Goal: Communication & Community: Answer question/provide support

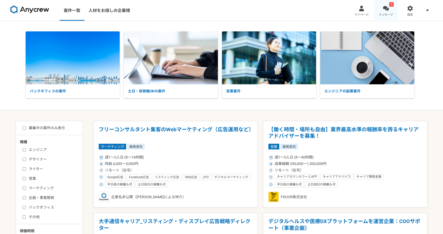
click at [388, 5] on div at bounding box center [386, 8] width 6 height 6
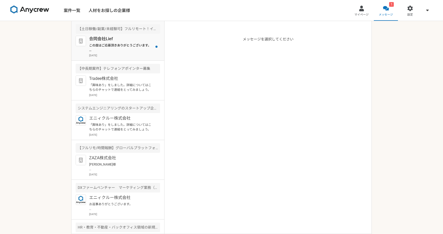
click at [140, 47] on p "この度はご応募頂きありがとうございます。 採用担当の[PERSON_NAME]と申します。 面接に進むにあたり、下記の内容を頂きたいです。 よろしくお願いいた…" at bounding box center [121, 47] width 64 height 9
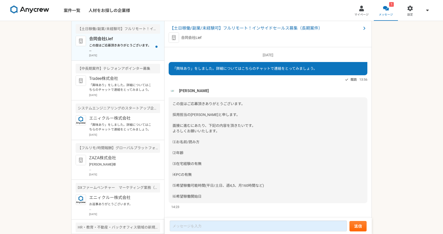
scroll to position [6, 0]
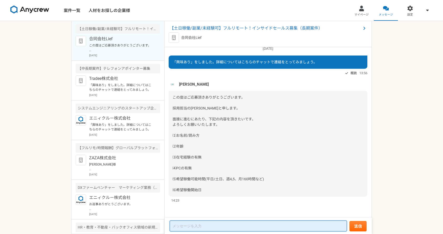
click at [203, 227] on textarea at bounding box center [258, 225] width 177 height 11
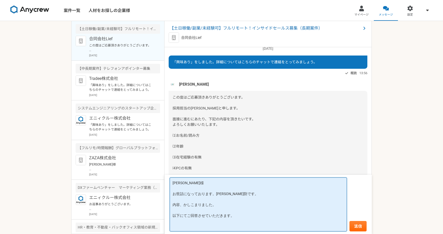
type textarea "[PERSON_NAME]様 お世話になっております。[PERSON_NAME]防です。 内容、かしこまりました。 以下にてご回答させていただきます。"
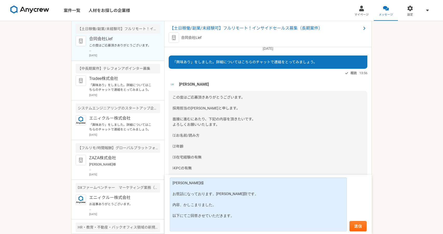
click at [223, 141] on div "この度はご応募頂きありがとうございます。 採用担当の[PERSON_NAME]と申します。 面接に進むにあたり、下記の内容を頂きたいです。 よろしくお願いいた…" at bounding box center [268, 144] width 199 height 106
click at [201, 130] on div "この度はご応募頂きありがとうございます。 採用担当の[PERSON_NAME]と申します。 面接に進むにあたり、下記の内容を頂きたいです。 よろしくお願いいた…" at bounding box center [268, 144] width 199 height 106
click at [232, 168] on div "この度はご応募頂きありがとうございます。 採用担当の[PERSON_NAME]と申します。 面接に進むにあたり、下記の内容を頂きたいです。 よろしくお願いいた…" at bounding box center [268, 144] width 199 height 106
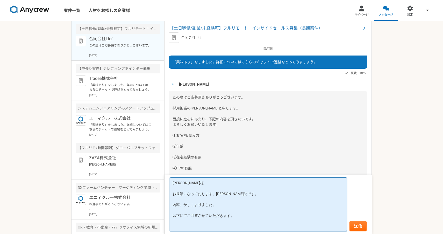
click at [242, 217] on textarea "[PERSON_NAME]様 お世話になっております。[PERSON_NAME]防です。 内容、かしこまりました。 以下にてご回答させていただきます。" at bounding box center [258, 204] width 177 height 54
drag, startPoint x: 244, startPoint y: 217, endPoint x: 169, endPoint y: 182, distance: 82.4
click at [169, 182] on form "[PERSON_NAME]様 お世話になっております。[PERSON_NAME]防です。 内容、かしこまりました。 以下にてご回答させていただきます。 送信" at bounding box center [268, 204] width 207 height 59
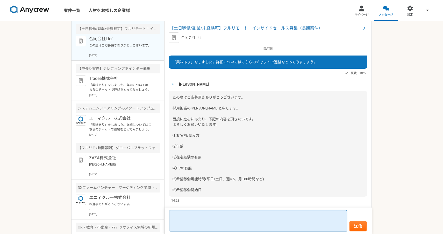
click at [200, 214] on textarea at bounding box center [258, 220] width 177 height 21
paste textarea "[PERSON_NAME]様 お世話になっております。[PERSON_NAME]防です。 内容、かしこまりました。 以下にてご回答させていただきます。"
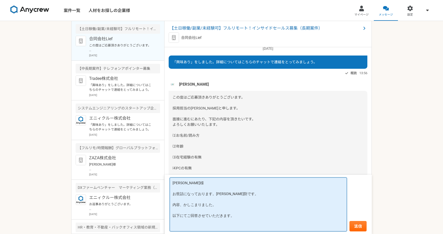
click at [239, 216] on textarea "[PERSON_NAME]様 お世話になっております。[PERSON_NAME]防です。 内容、かしこまりました。 以下にてご回答させていただきます。" at bounding box center [258, 204] width 177 height 54
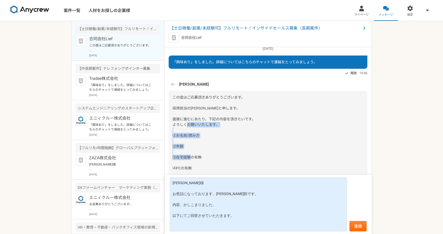
drag, startPoint x: 172, startPoint y: 134, endPoint x: 202, endPoint y: 167, distance: 44.4
click at [202, 167] on div "この度はご応募頂きありがとうございます。 採用担当の[PERSON_NAME]と申します。 面接に進むにあたり、下記の内容を頂きたいです。 よろしくお願いいた…" at bounding box center [268, 144] width 199 height 106
copy span "⑴お名前/読み方 ⑵年齢 ⑶在宅経験の有無 ⑷PCの有無"
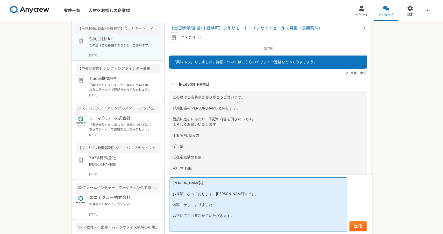
click at [245, 215] on textarea "[PERSON_NAME]様 お世話になっております。[PERSON_NAME]防です。 内容、かしこまりました。 以下にてご回答させていただきます。" at bounding box center [258, 204] width 177 height 54
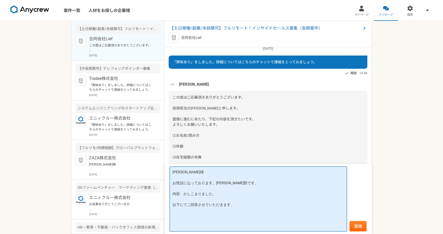
paste textarea "⑴お名前/読み方 ⑵年齢 ⑶在宅経験の有無 ⑷PCの有無"
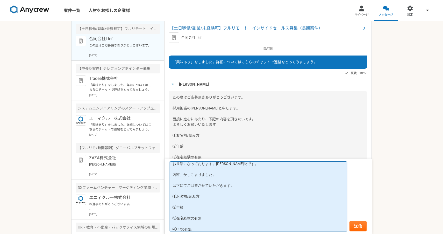
click at [213, 198] on textarea "[PERSON_NAME]様 お世話になっております。[PERSON_NAME]防です。 内容、かしこまりました。 以下にてご回答させていただきます。 ⑴お名…" at bounding box center [258, 196] width 177 height 70
click at [194, 210] on textarea "[PERSON_NAME]様 お世話になっております。[PERSON_NAME]防です。 内容、かしこまりました。 以下にてご回答させていただきます。 ⑴お名…" at bounding box center [258, 196] width 177 height 70
click at [221, 226] on textarea "[PERSON_NAME]様 お世話になっております。[PERSON_NAME]防です。 内容、かしこまりました。 以下にてご回答させていただきます。 ⑴お名…" at bounding box center [258, 196] width 177 height 70
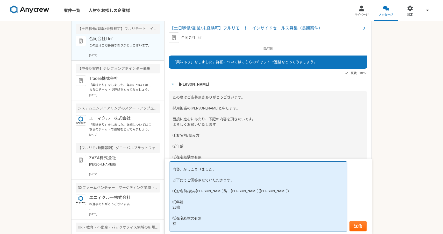
click at [189, 216] on textarea "[PERSON_NAME]様 お世話になっております。[PERSON_NAME]防です。 内容、かしこまりました。 以下にてご回答させていただきます。 ⑴お名…" at bounding box center [258, 196] width 177 height 70
click at [180, 201] on textarea "[PERSON_NAME]様 お世話になっております。[PERSON_NAME]防です。 内容、かしこまりました。 以下にてご回答させていただきます。 ⑴お名…" at bounding box center [258, 196] width 177 height 70
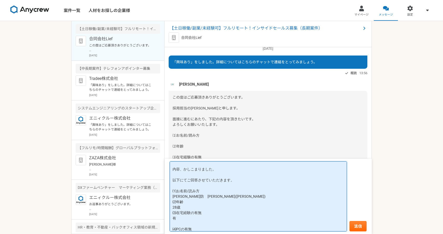
scroll to position [33, 0]
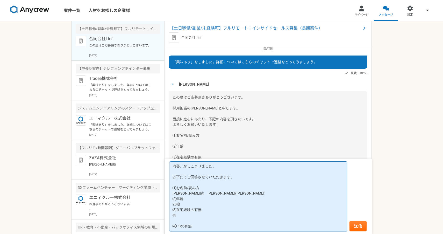
click at [193, 218] on textarea "[PERSON_NAME]様 お世話になっております。[PERSON_NAME]防です。 内容、かしこまりました。 以下にてご回答させていただきます。 ⑴お名…" at bounding box center [258, 196] width 177 height 70
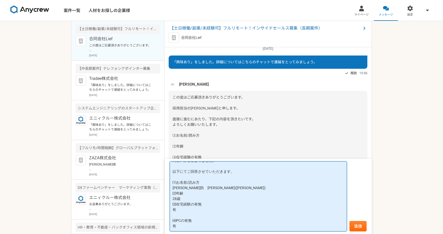
click at [196, 204] on textarea "[PERSON_NAME]様 お世話になっております。[PERSON_NAME]防です。 内容、かしこまりました。 以下にてご回答させていただきます。 ⑴お名…" at bounding box center [258, 196] width 177 height 70
click at [181, 212] on textarea "[PERSON_NAME]様 お世話になっております。[PERSON_NAME]防です。 内容、かしこまりました。 以下にてご回答させていただきます。 ⑴お名…" at bounding box center [258, 196] width 177 height 70
click at [192, 208] on textarea "[PERSON_NAME]様 お世話になっております。[PERSON_NAME]防です。 内容、かしこまりました。 以下にてご回答させていただきます。 ⑴お名…" at bounding box center [258, 196] width 177 height 70
type textarea "[PERSON_NAME]様 お世話になっております。[PERSON_NAME]防です。 内容、かしこまりました。 以下にてご回答させていただきます。 ⑴お名…"
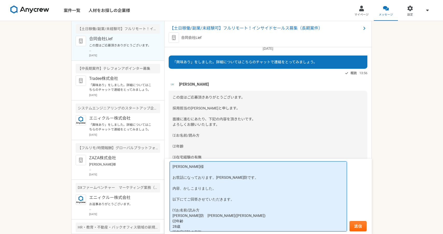
scroll to position [28, 0]
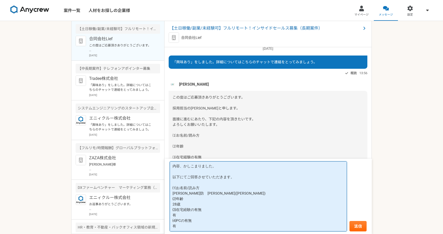
drag, startPoint x: 173, startPoint y: 165, endPoint x: 219, endPoint y: 221, distance: 72.7
click at [219, 221] on textarea "[PERSON_NAME]様 お世話になっております。[PERSON_NAME]防です。 内容、かしこまりました。 以下にてご回答させていただきます。 ⑴お名…" at bounding box center [258, 196] width 177 height 70
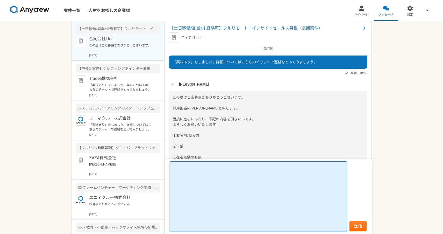
scroll to position [0, 0]
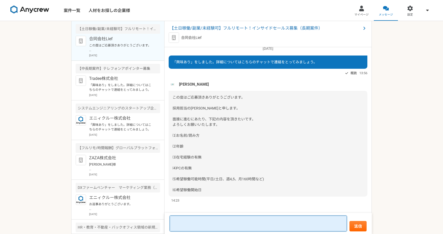
click at [222, 216] on textarea at bounding box center [258, 223] width 177 height 16
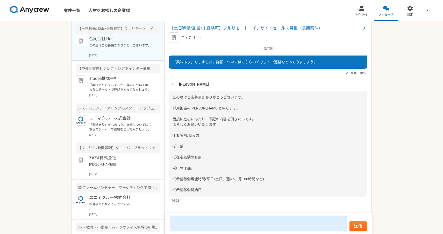
click at [212, 214] on form "送信" at bounding box center [268, 223] width 207 height 21
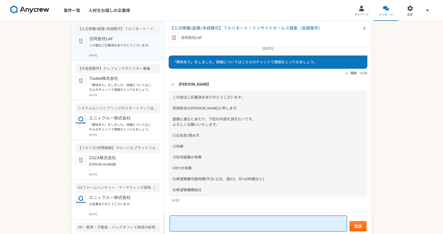
click at [205, 219] on textarea at bounding box center [258, 223] width 177 height 16
paste textarea "[PERSON_NAME]様 お世話になっております。[PERSON_NAME]防です。 内容、かしこまりました。 以下にてご回答させていただきます。 ⑴お名…"
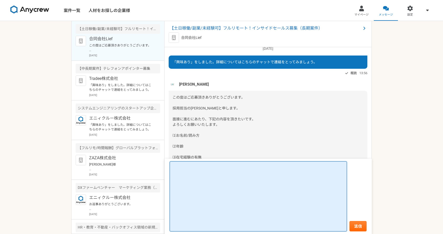
type textarea "[PERSON_NAME]様 お世話になっております。[PERSON_NAME]防です。 内容、かしこまりました。 以下にてご回答させていただきます。 ⑴お名…"
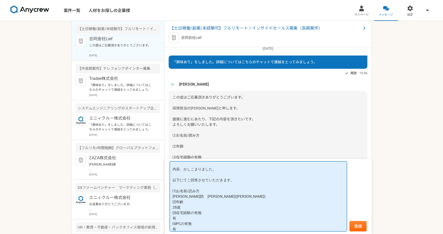
scroll to position [28, 0]
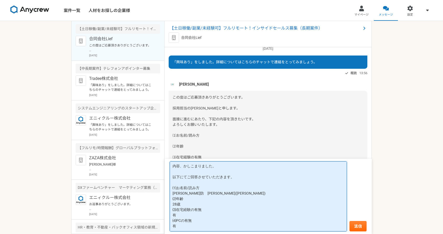
drag, startPoint x: 175, startPoint y: 168, endPoint x: 200, endPoint y: 222, distance: 59.0
click at [200, 222] on textarea "[PERSON_NAME]様 お世話になっております。[PERSON_NAME]防です。 内容、かしこまりました。 以下にてご回答させていただきます。 ⑴お名…" at bounding box center [258, 196] width 177 height 70
click at [191, 227] on textarea "[PERSON_NAME]様 お世話になっております。[PERSON_NAME]防です。 内容、かしこまりました。 以下にてご回答させていただきます。 ⑴お名…" at bounding box center [258, 196] width 177 height 70
drag, startPoint x: 173, startPoint y: 165, endPoint x: 198, endPoint y: 221, distance: 60.6
click at [198, 221] on textarea "[PERSON_NAME]様 お世話になっております。[PERSON_NAME]防です。 内容、かしこまりました。 以下にてご回答させていただきます。 ⑴お名…" at bounding box center [258, 196] width 177 height 70
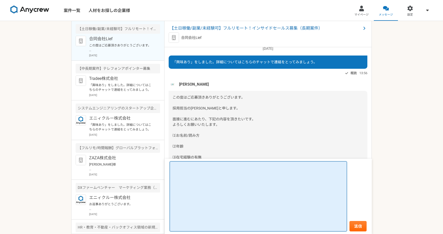
scroll to position [0, 0]
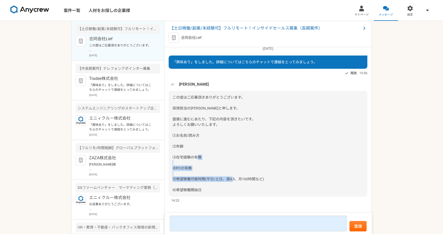
drag, startPoint x: 276, startPoint y: 177, endPoint x: 170, endPoint y: 178, distance: 105.5
click at [170, 178] on div "この度はご応募頂きありがとうございます。 採用担当の[PERSON_NAME]と申します。 面接に進むにあたり、下記の内容を頂きたいです。 よろしくお願いいた…" at bounding box center [268, 144] width 199 height 106
copy span "⑸希望稼働可能時間(平日/土日、週4,5、月160時間など)"
drag, startPoint x: 211, startPoint y: 190, endPoint x: 166, endPoint y: 189, distance: 45.4
click at [166, 189] on div "[DATE] 「興味あり」をしました。詳細についてはこちらのチャットで連絡をとってみましょう。 既読 13:56 [PERSON_NAME] この度はご応募頂…" at bounding box center [268, 132] width 207 height 171
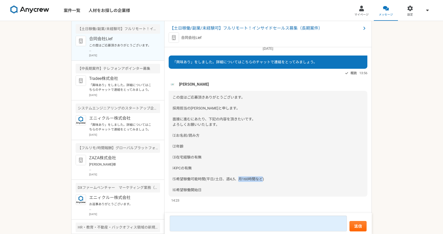
copy span "⑹希望稼働開始日"
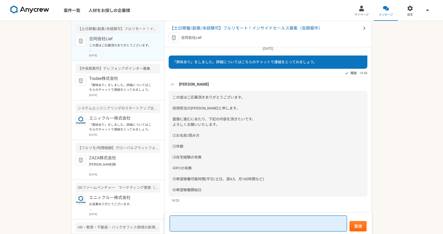
click at [208, 219] on textarea at bounding box center [258, 223] width 177 height 16
paste textarea "[PERSON_NAME]様 お世話になっております。[PERSON_NAME]防です。 内容、かしこまりました。 以下にてご回答させていただきます。 ⑴お名…"
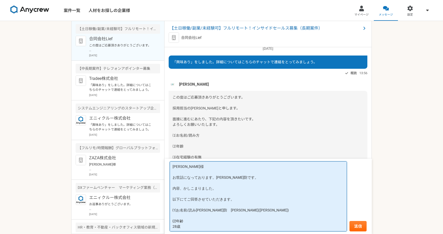
scroll to position [68, 0]
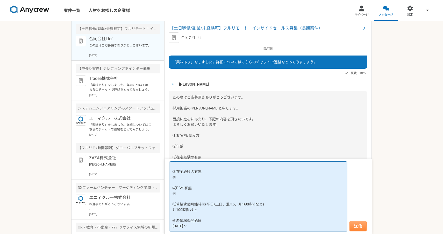
type textarea "[PERSON_NAME]様 お世話になっております。[PERSON_NAME]防です。 内容、かしこまりました。 以下にてご回答させていただきます。 ⑴お名…"
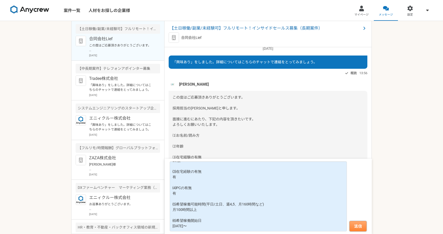
click at [354, 225] on button "送信" at bounding box center [358, 226] width 17 height 10
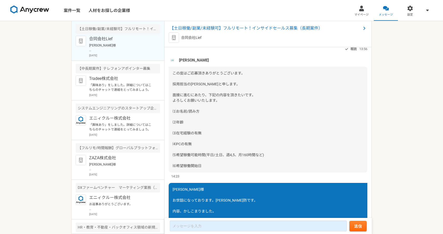
scroll to position [0, 0]
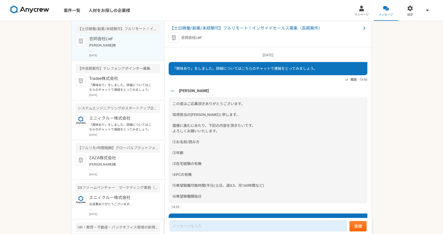
click at [368, 29] on div "【土日稼働/副業/未経験可】フルリモート！インサイドセールス募集（長期案件） 合同会社Lief" at bounding box center [268, 34] width 207 height 26
click at [354, 28] on span "【土日稼働/副業/未経験可】フルリモート！インサイドセールス募集（長期案件）" at bounding box center [265, 28] width 191 height 6
